Goal: Task Accomplishment & Management: Use online tool/utility

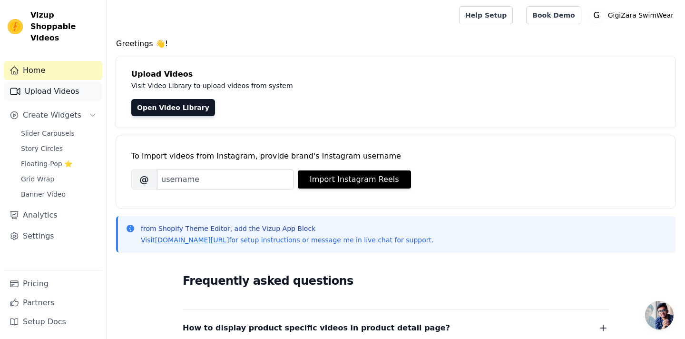
click at [50, 82] on link "Upload Videos" at bounding box center [53, 91] width 99 height 19
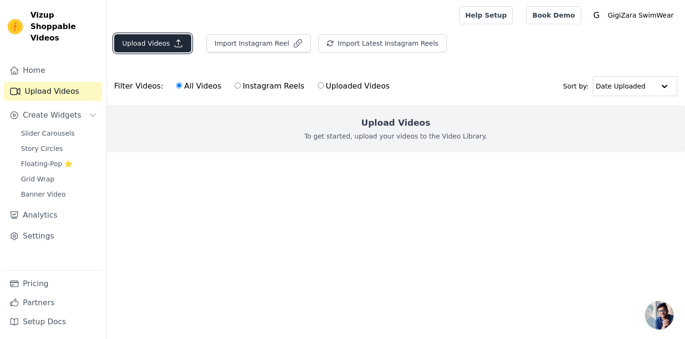
click at [158, 52] on button "Upload Videos" at bounding box center [152, 43] width 77 height 18
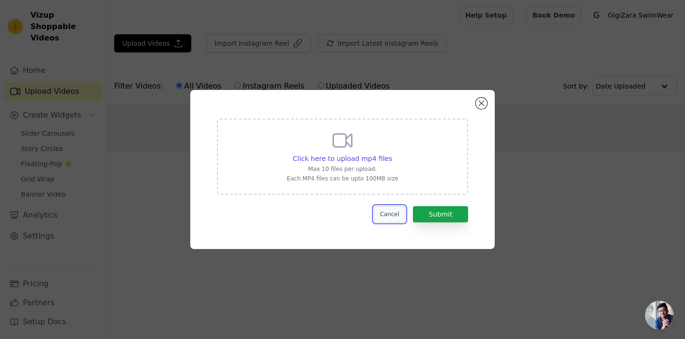
click at [395, 216] on button "Cancel" at bounding box center [390, 214] width 32 height 16
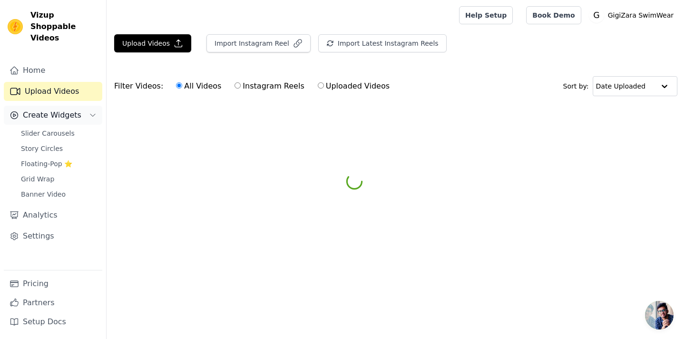
click at [70, 109] on span "Create Widgets" at bounding box center [52, 114] width 59 height 11
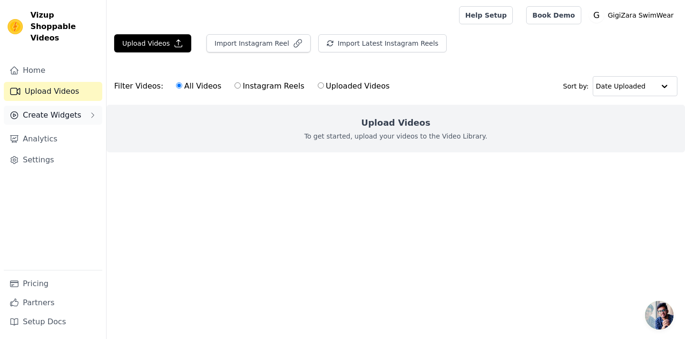
click at [70, 109] on span "Create Widgets" at bounding box center [52, 114] width 59 height 11
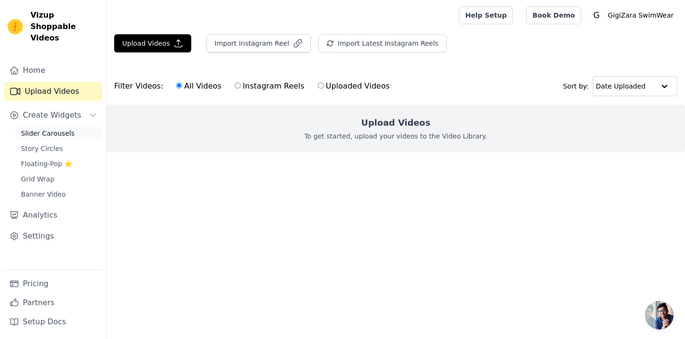
click at [70, 128] on span "Slider Carousels" at bounding box center [48, 133] width 54 height 10
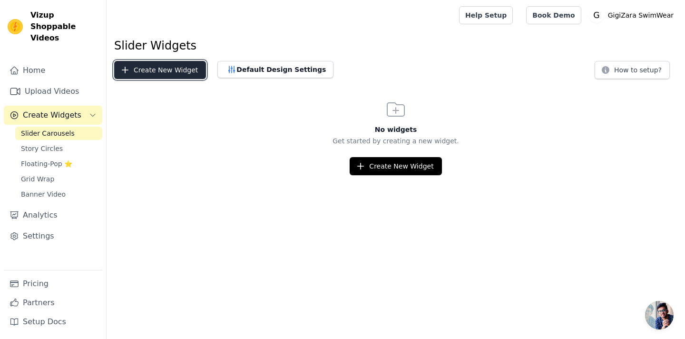
click at [180, 75] on button "Create New Widget" at bounding box center [160, 70] width 92 height 18
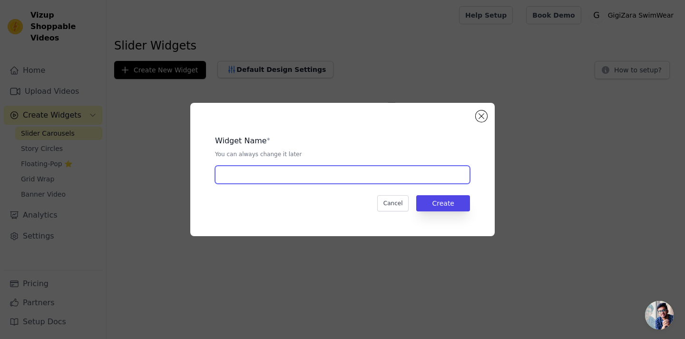
click at [319, 167] on input "text" at bounding box center [342, 175] width 255 height 18
type input "UGC Content Widget"
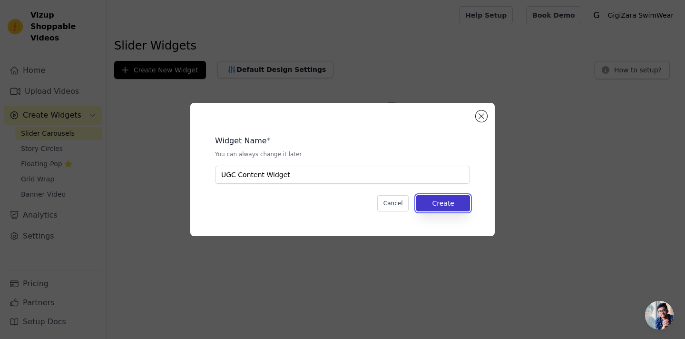
click at [453, 197] on button "Create" at bounding box center [443, 203] width 54 height 16
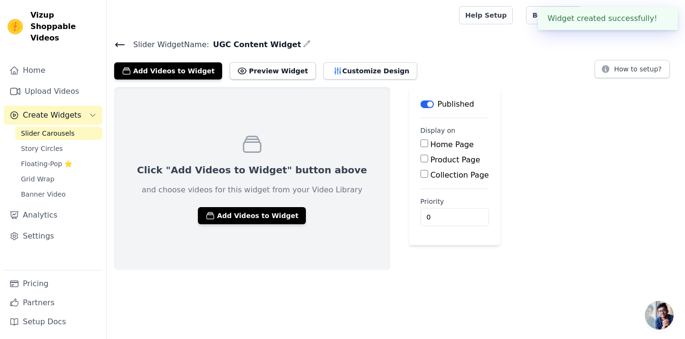
click at [431, 158] on label "Product Page" at bounding box center [456, 159] width 50 height 9
click at [421, 158] on input "Product Page" at bounding box center [425, 159] width 8 height 8
checkbox input "true"
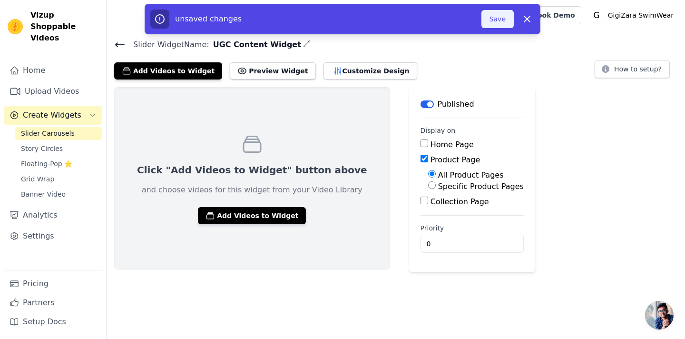
click at [486, 20] on button "Save" at bounding box center [498, 19] width 32 height 18
click at [493, 24] on button "Save" at bounding box center [498, 19] width 32 height 18
click at [496, 20] on button "Save" at bounding box center [498, 19] width 32 height 18
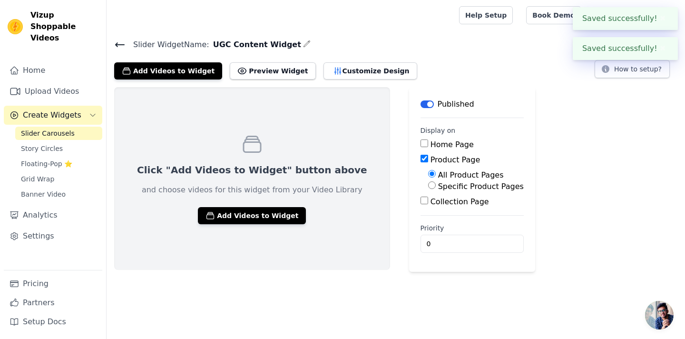
click at [500, 56] on div "Slider Widget Name: UGC Content Widget Add Videos to Widget Preview Widget Cust…" at bounding box center [396, 58] width 579 height 41
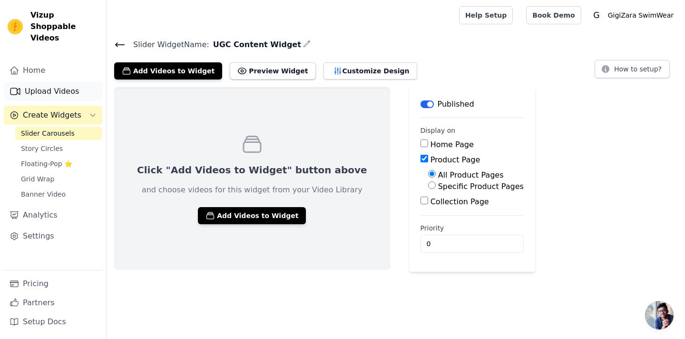
click at [64, 82] on link "Upload Videos" at bounding box center [53, 91] width 99 height 19
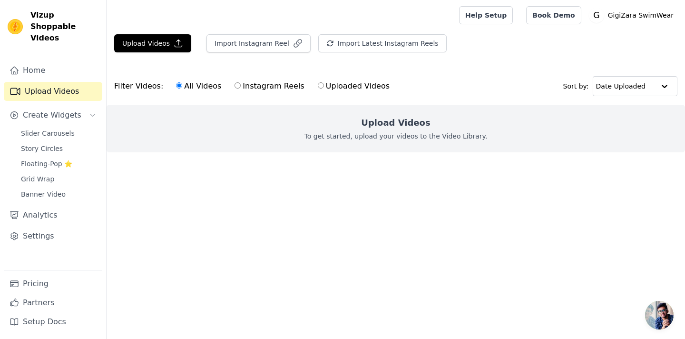
click at [152, 57] on div "Upload Videos Import Instagram Reel Import Latest Instagram Reels Import Latest…" at bounding box center [396, 47] width 579 height 26
click at [160, 47] on button "Upload Videos" at bounding box center [152, 43] width 77 height 18
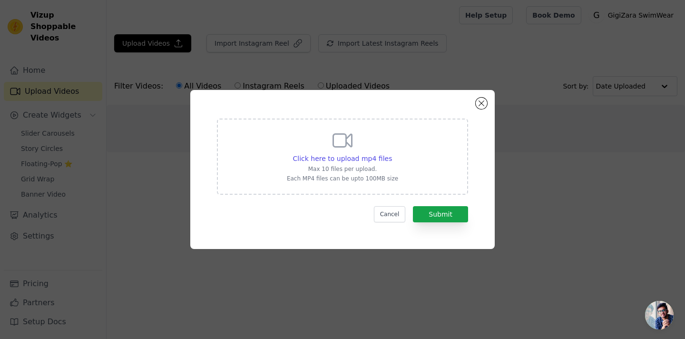
click at [286, 140] on div "Click here to upload mp4 files Max 10 files per upload. Each MP4 files can be u…" at bounding box center [342, 156] width 251 height 76
click at [392, 153] on input "Click here to upload mp4 files Max 10 files per upload. Each MP4 files can be u…" at bounding box center [392, 153] width 0 height 0
type input "C:\fakepath\0b1ef87f-7687-473e-998f-770d947e9a43.mp4"
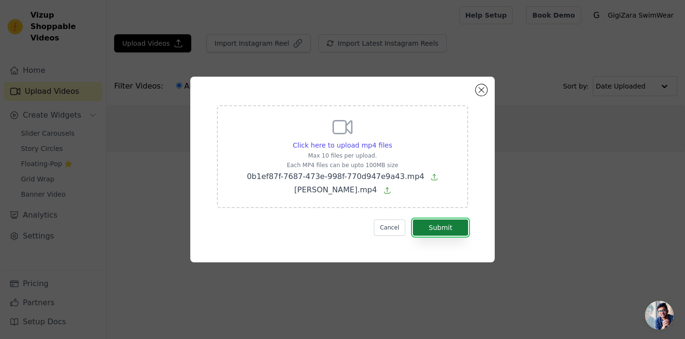
click at [445, 224] on button "Submit" at bounding box center [440, 227] width 55 height 16
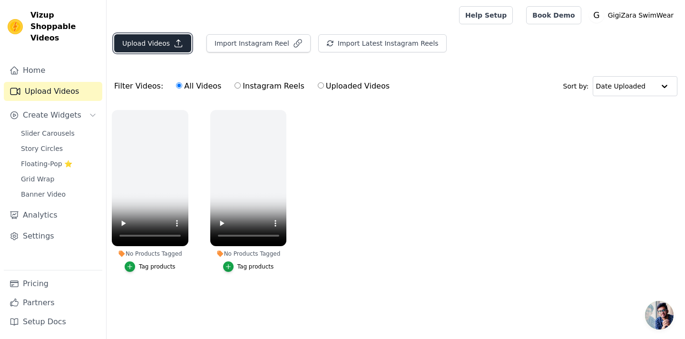
click at [159, 48] on button "Upload Videos" at bounding box center [152, 43] width 77 height 18
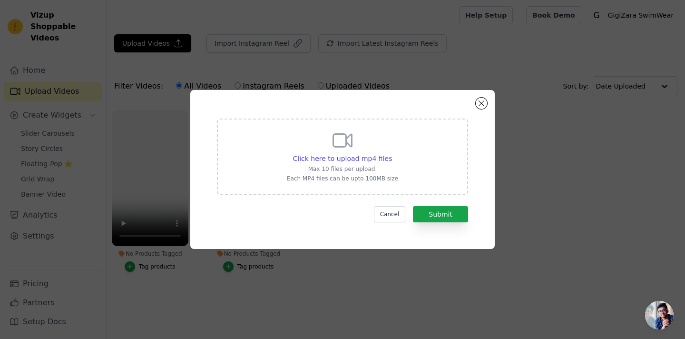
click at [336, 152] on div "Click here to upload mp4 files Max 10 files per upload. Each MP4 files can be u…" at bounding box center [342, 155] width 111 height 53
click at [392, 153] on input "Click here to upload mp4 files Max 10 files per upload. Each MP4 files can be u…" at bounding box center [392, 153] width 0 height 0
type input "C:\fakepath\0818 (2).mp4"
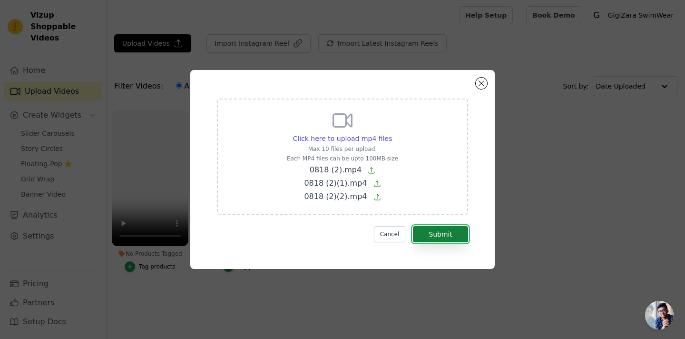
click at [423, 234] on button "Submit" at bounding box center [440, 234] width 55 height 16
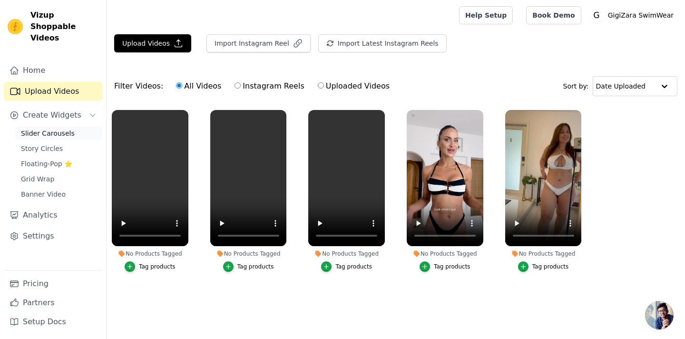
click at [63, 128] on span "Slider Carousels" at bounding box center [48, 133] width 54 height 10
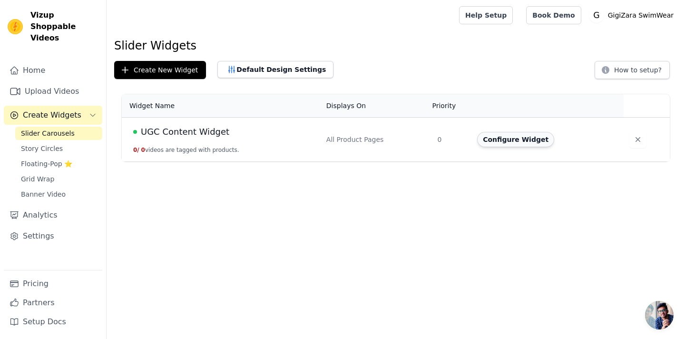
click at [518, 141] on button "Configure Widget" at bounding box center [515, 139] width 77 height 15
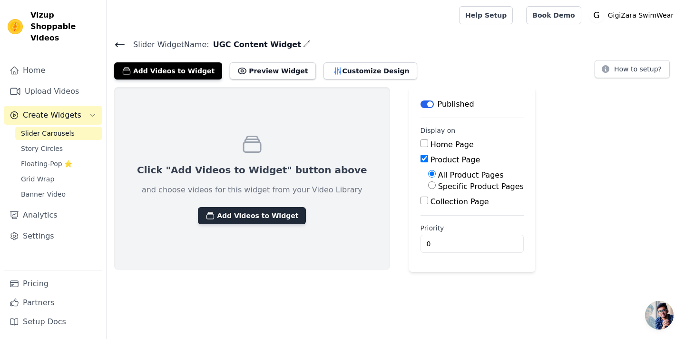
click at [248, 209] on button "Add Videos to Widget" at bounding box center [252, 215] width 108 height 17
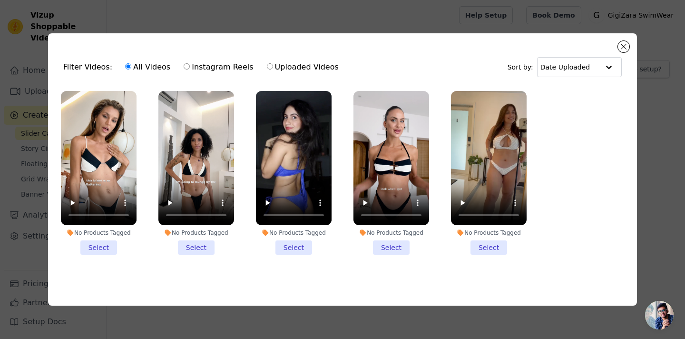
click at [485, 245] on li "No Products Tagged Select" at bounding box center [489, 173] width 76 height 164
click at [0, 0] on input "No Products Tagged Select" at bounding box center [0, 0] width 0 height 0
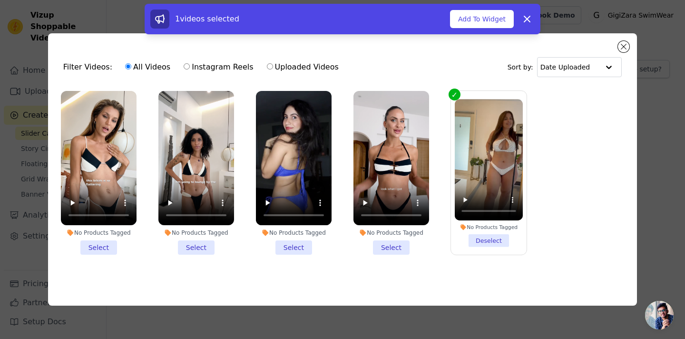
click at [402, 243] on li "No Products Tagged Select" at bounding box center [392, 173] width 76 height 164
click at [0, 0] on input "No Products Tagged Select" at bounding box center [0, 0] width 0 height 0
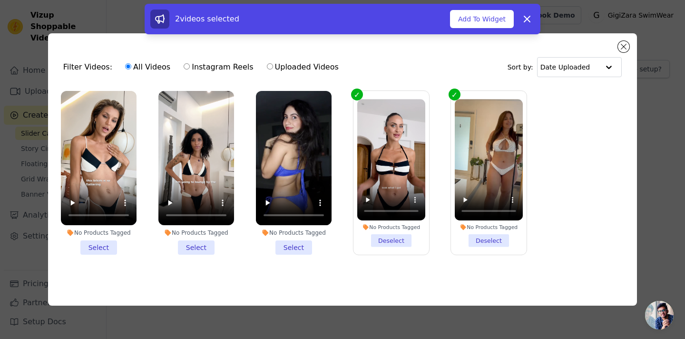
click at [291, 247] on li "No Products Tagged Select" at bounding box center [294, 173] width 76 height 164
click at [0, 0] on input "No Products Tagged Select" at bounding box center [0, 0] width 0 height 0
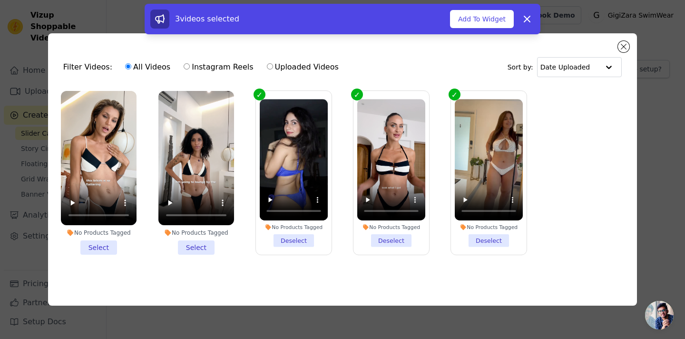
click at [185, 252] on li "No Products Tagged Select" at bounding box center [196, 173] width 76 height 164
click at [0, 0] on input "No Products Tagged Select" at bounding box center [0, 0] width 0 height 0
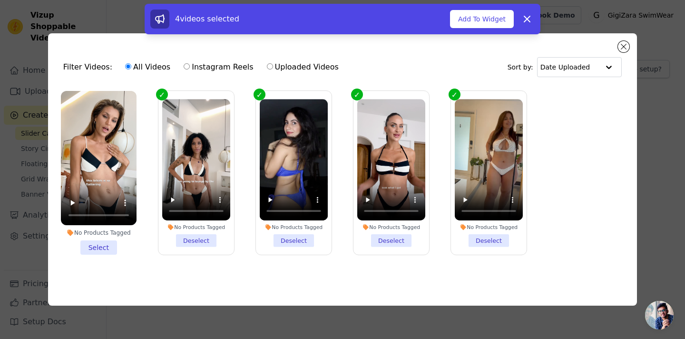
click at [112, 250] on li "No Products Tagged Select" at bounding box center [99, 173] width 76 height 164
click at [0, 0] on input "No Products Tagged Select" at bounding box center [0, 0] width 0 height 0
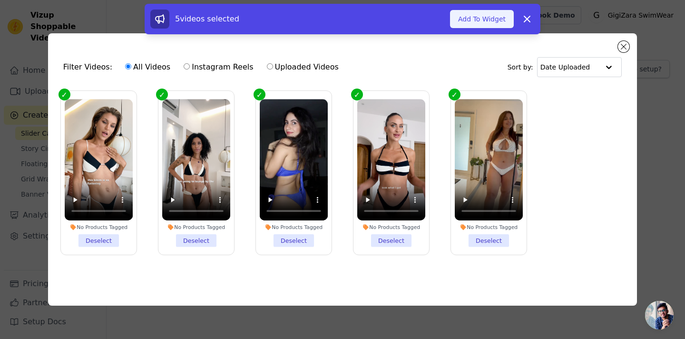
click at [497, 22] on button "Add To Widget" at bounding box center [482, 19] width 64 height 18
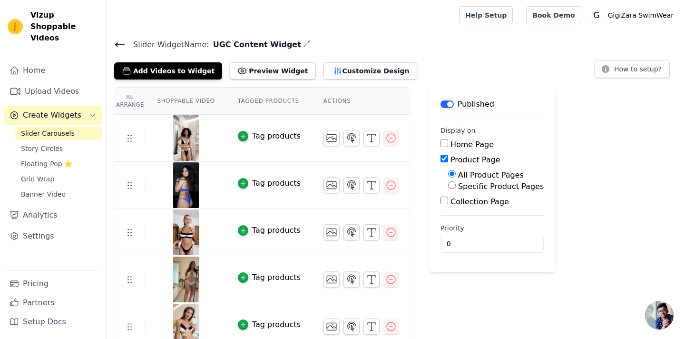
scroll to position [11, 0]
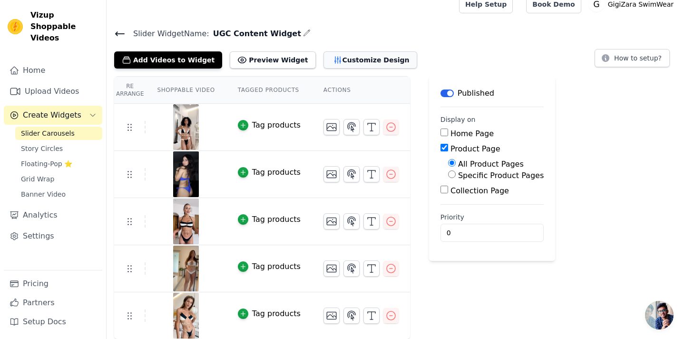
click at [338, 56] on button "Customize Design" at bounding box center [371, 59] width 94 height 17
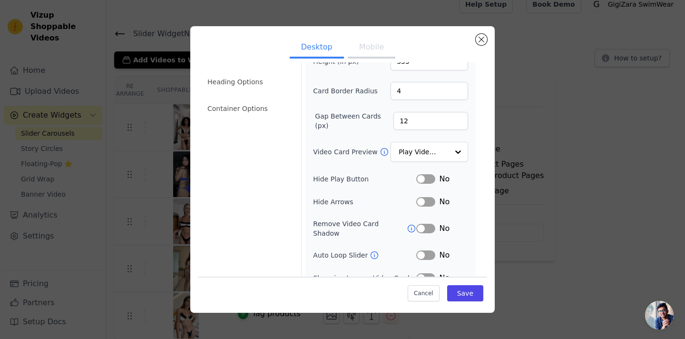
scroll to position [8, 0]
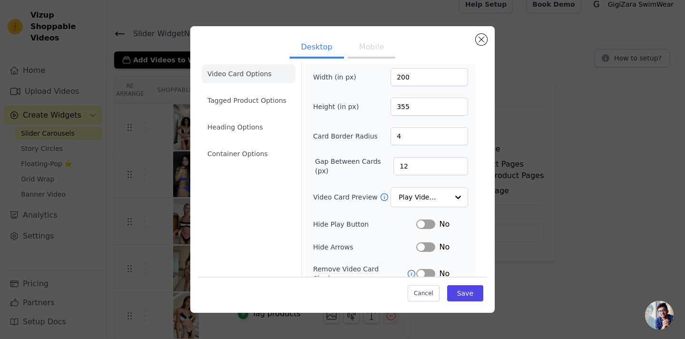
click at [358, 52] on button "Mobile" at bounding box center [372, 48] width 48 height 21
click at [256, 144] on li "Tagged Product Options" at bounding box center [249, 153] width 94 height 19
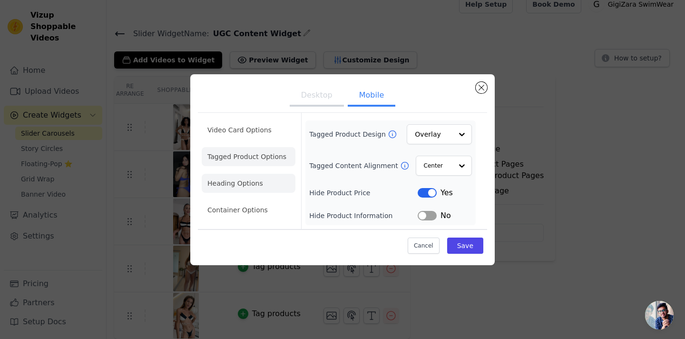
click at [260, 182] on li "Heading Options" at bounding box center [249, 183] width 94 height 19
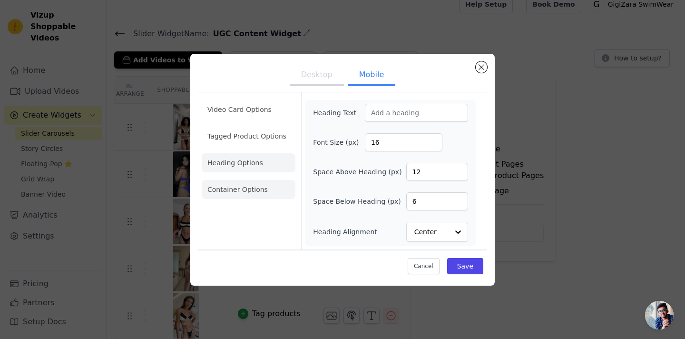
click at [265, 195] on li "Container Options" at bounding box center [249, 189] width 94 height 19
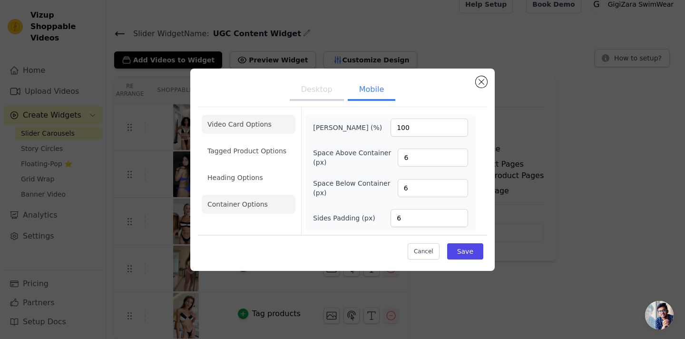
click at [255, 141] on li "Video Card Options" at bounding box center [249, 150] width 94 height 19
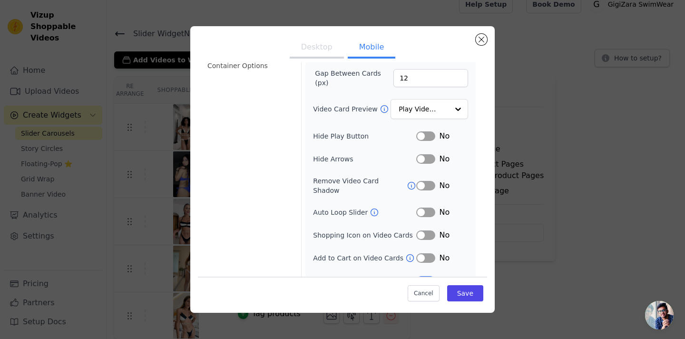
scroll to position [106, 0]
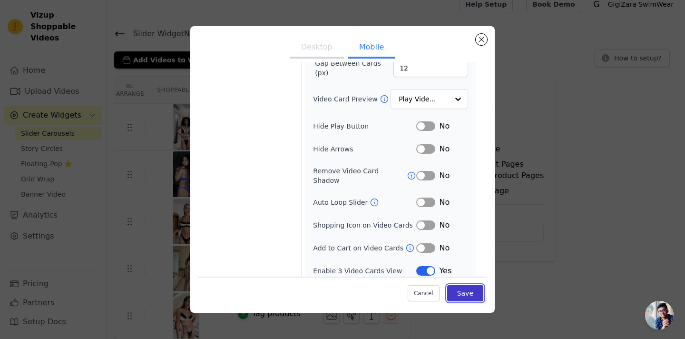
click at [462, 296] on button "Save" at bounding box center [465, 293] width 36 height 16
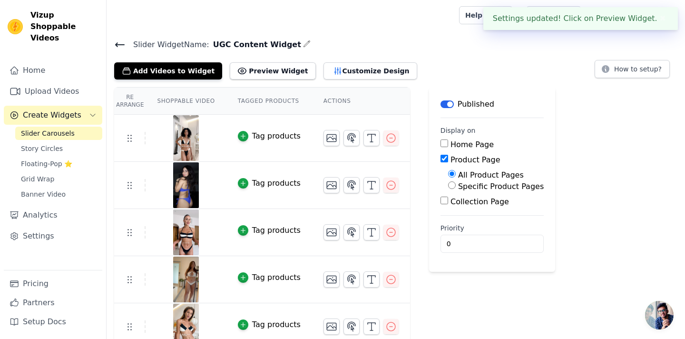
scroll to position [11, 0]
